Goal: Task Accomplishment & Management: Manage account settings

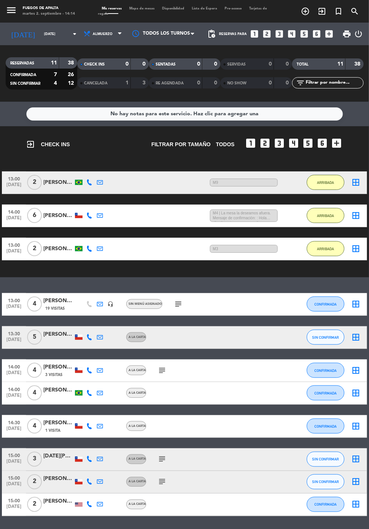
click at [161, 372] on icon "subject" at bounding box center [162, 370] width 9 height 9
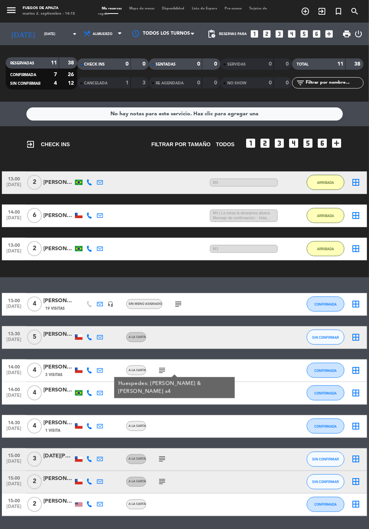
click at [356, 369] on icon "border_all" at bounding box center [355, 370] width 9 height 9
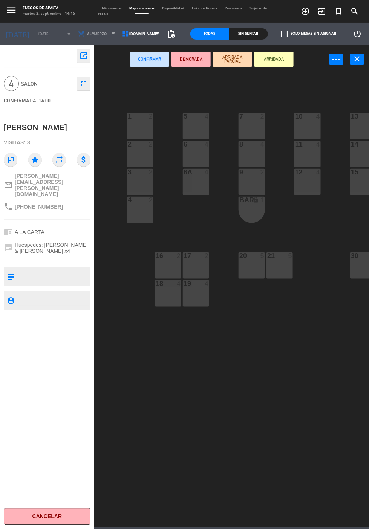
click at [47, 269] on textarea at bounding box center [53, 277] width 72 height 16
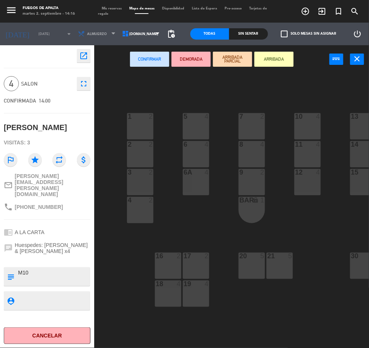
type textarea "M10"
click at [278, 59] on button "ARRIBADA" at bounding box center [273, 59] width 39 height 15
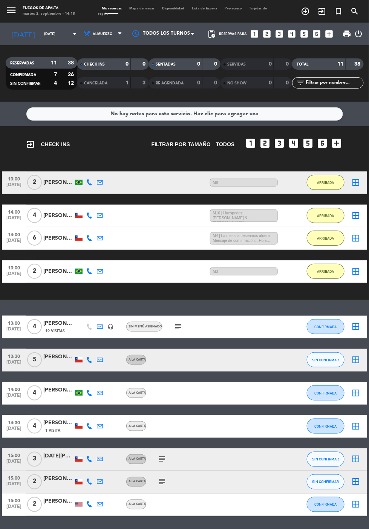
click at [356, 325] on icon "border_all" at bounding box center [355, 326] width 9 height 9
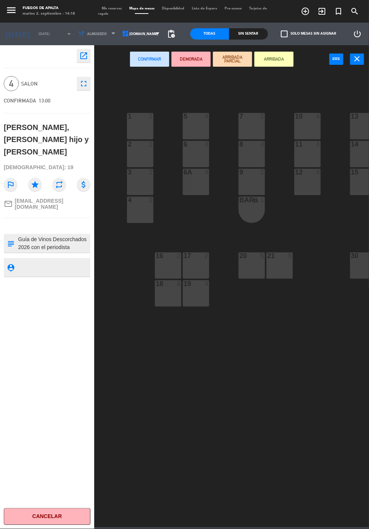
click at [36, 236] on textarea at bounding box center [53, 244] width 72 height 16
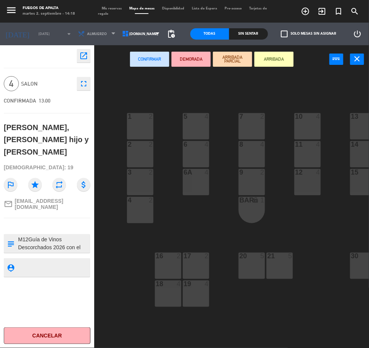
type textarea "M12Guía de Vinos Descorchados 2026 con el periodista [PERSON_NAME]"
click at [271, 58] on button "ARRIBADA" at bounding box center [273, 59] width 39 height 15
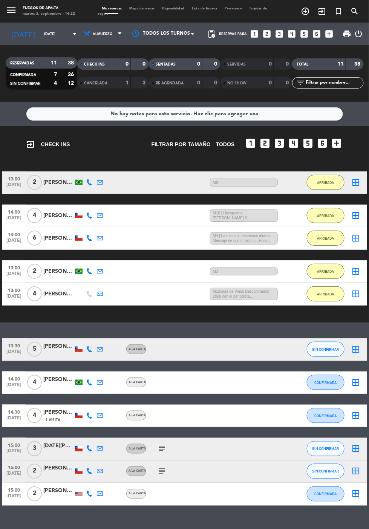
scroll to position [46, 0]
click at [356, 411] on icon "border_all" at bounding box center [355, 415] width 9 height 9
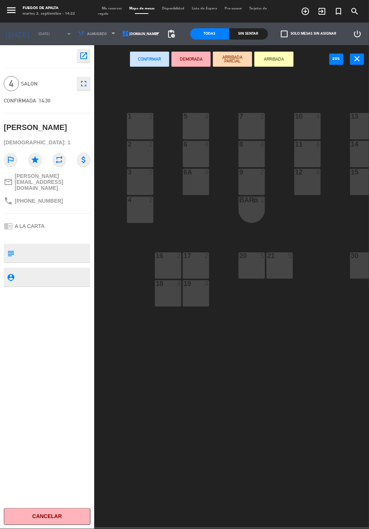
click at [47, 245] on textarea at bounding box center [53, 253] width 72 height 16
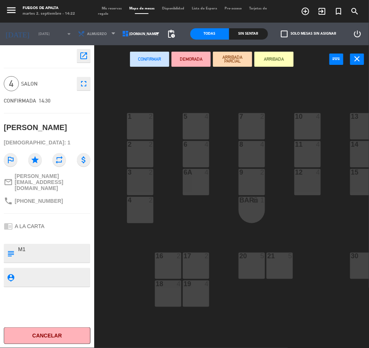
type textarea "M1"
click at [277, 59] on button "ARRIBADA" at bounding box center [273, 59] width 39 height 15
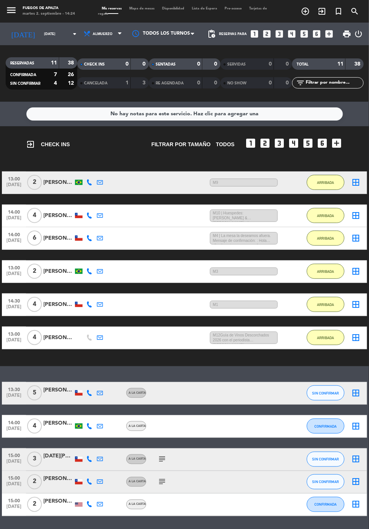
click at [356, 389] on icon "border_all" at bounding box center [355, 393] width 9 height 9
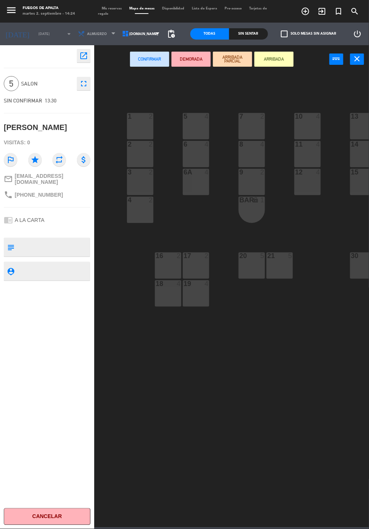
click at [58, 517] on button "Cancelar" at bounding box center [47, 516] width 87 height 17
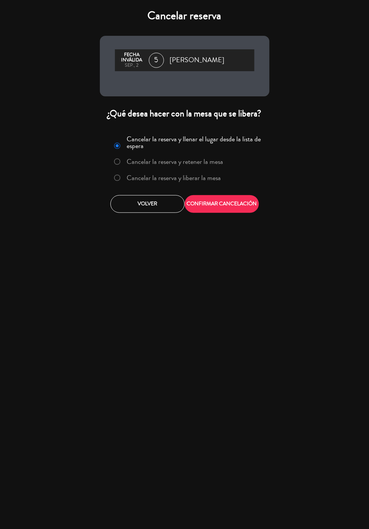
click at [117, 175] on input "Cancelar la reserva y liberar la mesa" at bounding box center [116, 177] width 5 height 5
radio input "true"
click at [243, 195] on button "CONFIRMAR CANCELACIÓN" at bounding box center [222, 204] width 74 height 18
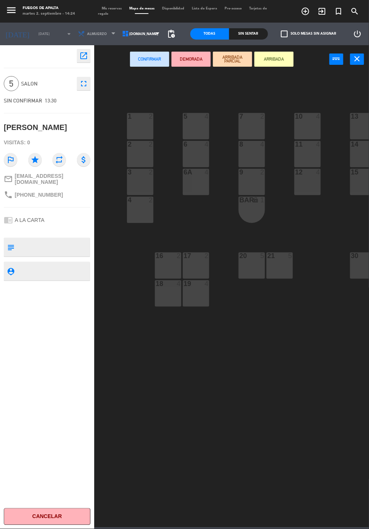
click at [358, 58] on icon "close" at bounding box center [357, 58] width 9 height 9
